Goal: Task Accomplishment & Management: Complete application form

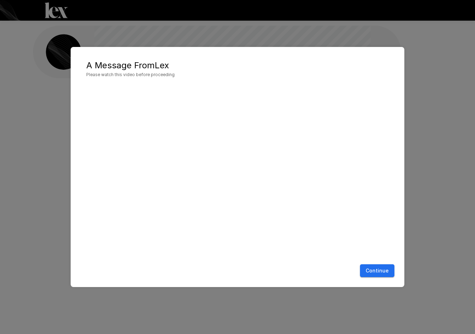
click at [376, 271] on button "Continue" at bounding box center [377, 270] width 34 height 13
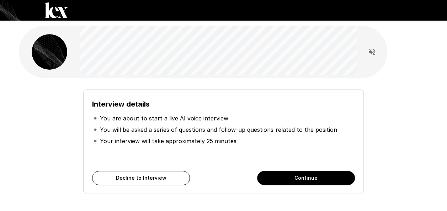
click at [299, 178] on button "Continue" at bounding box center [306, 178] width 98 height 14
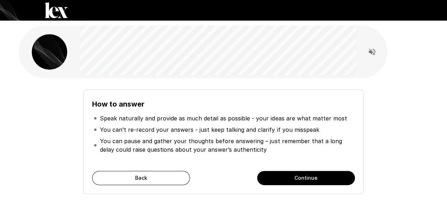
click at [302, 175] on button "Continue" at bounding box center [306, 178] width 98 height 14
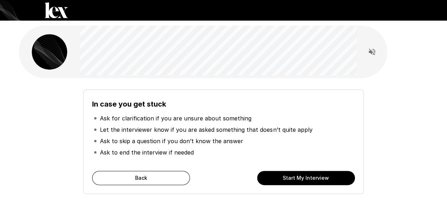
click at [304, 179] on button "Start My Interview" at bounding box center [306, 178] width 98 height 14
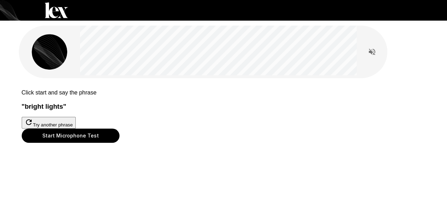
scroll to position [36, 0]
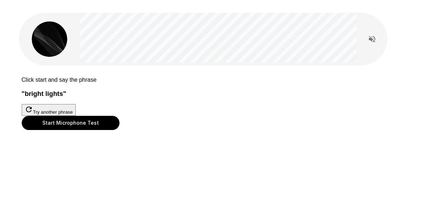
click at [119, 130] on button "Start Microphone Test" at bounding box center [71, 123] width 98 height 14
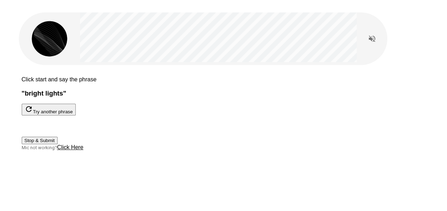
click at [58, 144] on button "Stop & Submit" at bounding box center [40, 140] width 36 height 7
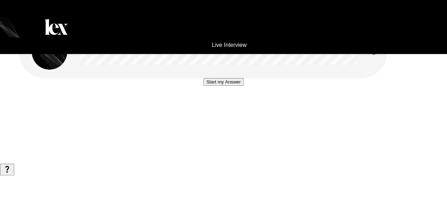
click at [233, 86] on button "Start my Answer" at bounding box center [223, 81] width 40 height 7
click at [231, 107] on button "Stop & Submit" at bounding box center [223, 103] width 36 height 7
click at [232, 86] on button "Start my Answer" at bounding box center [223, 81] width 40 height 7
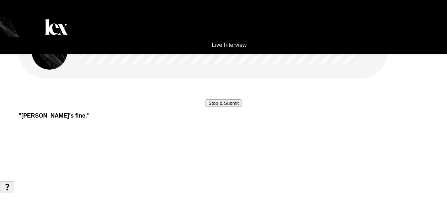
click at [241, 107] on button "Stop & Submit" at bounding box center [223, 103] width 36 height 7
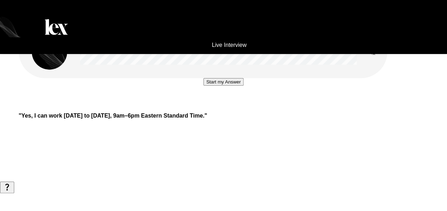
click at [238, 86] on button "Start my Answer" at bounding box center [223, 81] width 40 height 7
click at [221, 107] on button "Stop & Submit" at bounding box center [223, 103] width 36 height 7
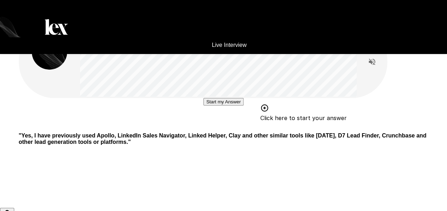
click at [210, 106] on button "Start my Answer" at bounding box center [223, 101] width 40 height 7
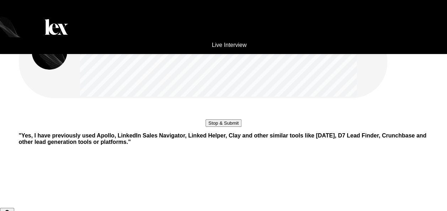
click at [222, 127] on button "Stop & Submit" at bounding box center [223, 122] width 36 height 7
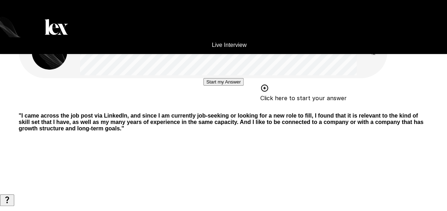
click at [214, 86] on button "Start my Answer" at bounding box center [223, 81] width 40 height 7
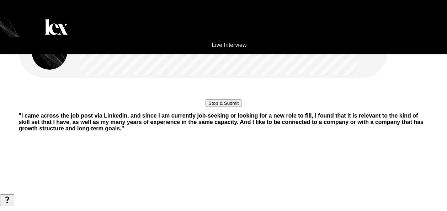
click at [205, 107] on button "Stop & Submit" at bounding box center [223, 103] width 36 height 7
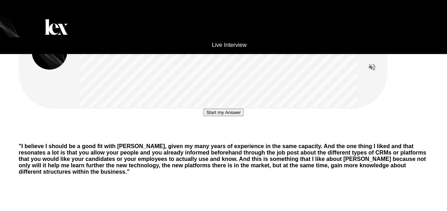
click at [207, 116] on button "Start my Answer" at bounding box center [223, 112] width 40 height 7
click at [217, 138] on button "Stop & Submit" at bounding box center [223, 133] width 36 height 7
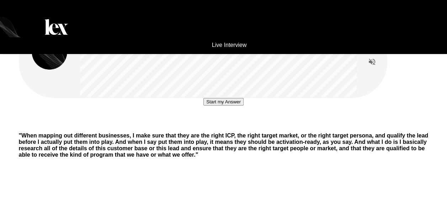
click at [229, 106] on button "Start my Answer" at bounding box center [223, 101] width 40 height 7
click at [213, 127] on button "Stop & Submit" at bounding box center [223, 122] width 36 height 7
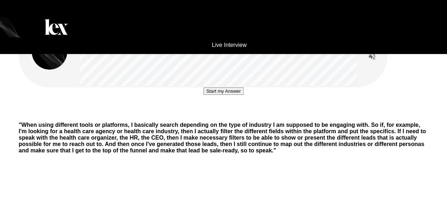
click at [447, 0] on html "Live Interview Start my Answer " When using different tools or platforms, I bas…" at bounding box center [223, 105] width 447 height 211
drag, startPoint x: 210, startPoint y: 170, endPoint x: 156, endPoint y: 146, distance: 58.1
click at [209, 95] on button "Start my Answer" at bounding box center [223, 90] width 40 height 7
click at [235, 116] on button "Stop & Submit" at bounding box center [223, 112] width 36 height 7
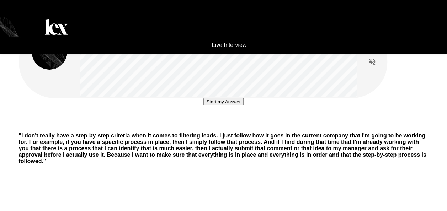
click at [221, 106] on button "Start my Answer" at bounding box center [223, 101] width 40 height 7
click at [219, 127] on button "Stop & Submit" at bounding box center [223, 122] width 36 height 7
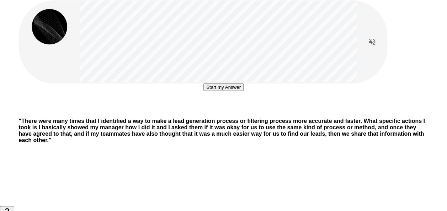
scroll to position [36, 0]
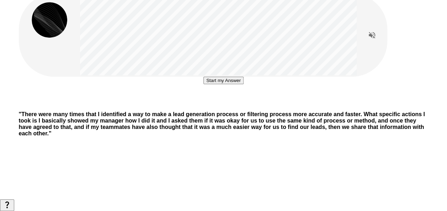
drag, startPoint x: 205, startPoint y: 151, endPoint x: 165, endPoint y: 132, distance: 44.8
click at [206, 84] on button "Start my Answer" at bounding box center [223, 80] width 40 height 7
click at [226, 106] on button "Stop & Submit" at bounding box center [223, 101] width 36 height 7
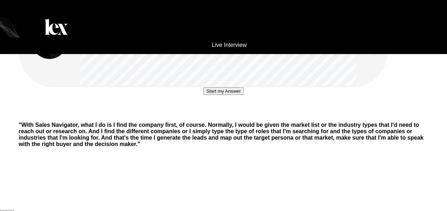
scroll to position [0, 0]
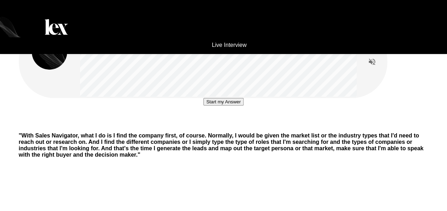
click at [228, 106] on button "Start my Answer" at bounding box center [223, 101] width 40 height 7
click at [236, 127] on button "Stop & Submit" at bounding box center [223, 122] width 36 height 7
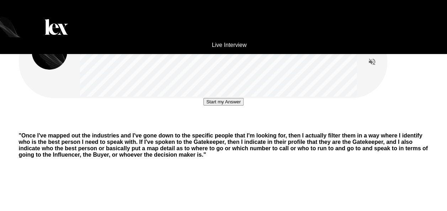
click at [375, 64] on div at bounding box center [203, 62] width 369 height 72
click at [375, 59] on icon "Read questions aloud" at bounding box center [371, 62] width 9 height 9
click at [231, 106] on button "Start my Answer" at bounding box center [223, 101] width 40 height 7
click at [209, 127] on button "Stop & Submit" at bounding box center [223, 122] width 36 height 7
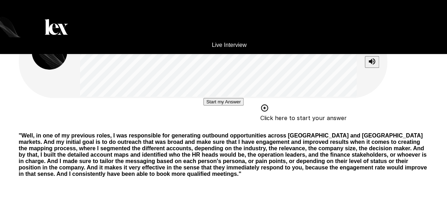
click at [213, 106] on button "Start my Answer" at bounding box center [223, 101] width 40 height 7
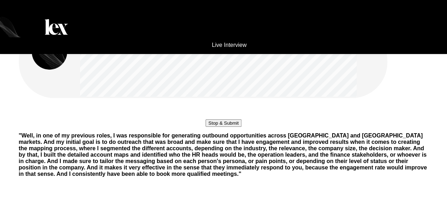
click at [213, 127] on button "Stop & Submit" at bounding box center [223, 122] width 36 height 7
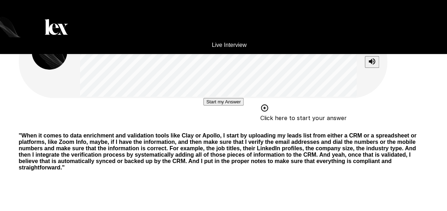
click at [203, 106] on button "Start my Answer" at bounding box center [223, 101] width 40 height 7
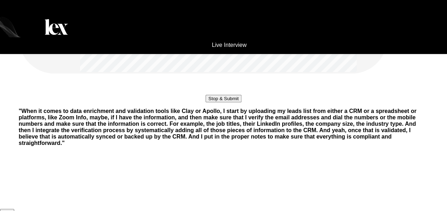
scroll to position [36, 0]
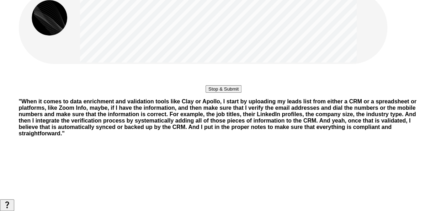
click at [227, 93] on button "Stop & Submit" at bounding box center [223, 88] width 36 height 7
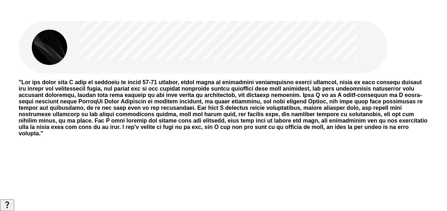
scroll to position [0, 0]
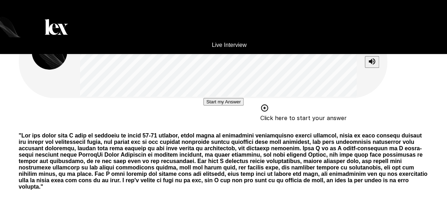
click at [213, 106] on button "Start my Answer" at bounding box center [223, 101] width 40 height 7
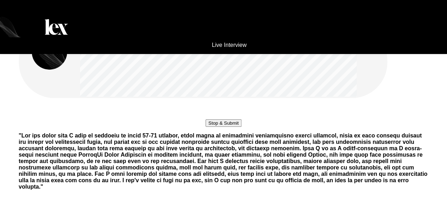
click at [212, 127] on button "Stop & Submit" at bounding box center [223, 122] width 36 height 7
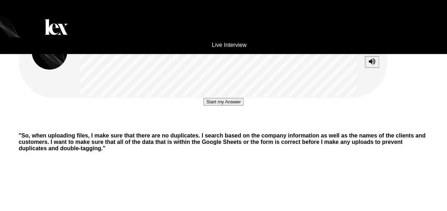
click at [228, 106] on button "Start my Answer" at bounding box center [223, 101] width 40 height 7
click at [221, 127] on button "Stop & Submit" at bounding box center [223, 122] width 36 height 7
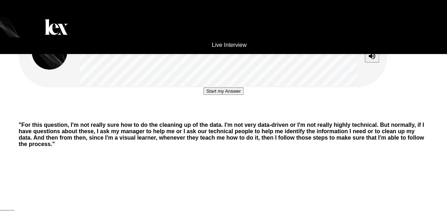
click at [230, 95] on button "Start my Answer" at bounding box center [223, 90] width 40 height 7
click at [233, 116] on button "Stop & Submit" at bounding box center [223, 112] width 36 height 7
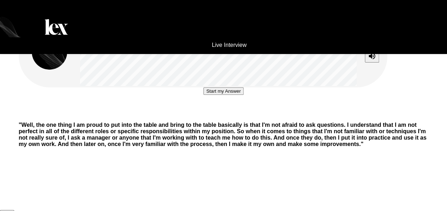
click at [208, 95] on button "Start my Answer" at bounding box center [223, 90] width 40 height 7
click at [236, 116] on button "Stop & Submit" at bounding box center [223, 112] width 36 height 7
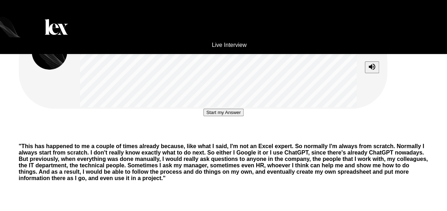
click at [227, 116] on button "Start my Answer" at bounding box center [223, 112] width 40 height 7
click at [214, 138] on button "Stop & Submit" at bounding box center [223, 133] width 36 height 7
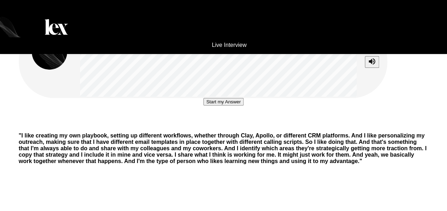
click at [218, 106] on button "Start my Answer" at bounding box center [223, 101] width 40 height 7
click at [225, 127] on button "Stop & Submit" at bounding box center [223, 122] width 36 height 7
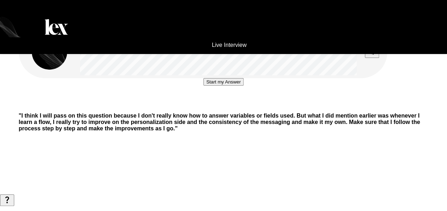
click at [213, 86] on button "Start my Answer" at bounding box center [223, 81] width 40 height 7
click at [218, 107] on button "Stop & Submit" at bounding box center [223, 103] width 36 height 7
